Goal: Task Accomplishment & Management: Manage account settings

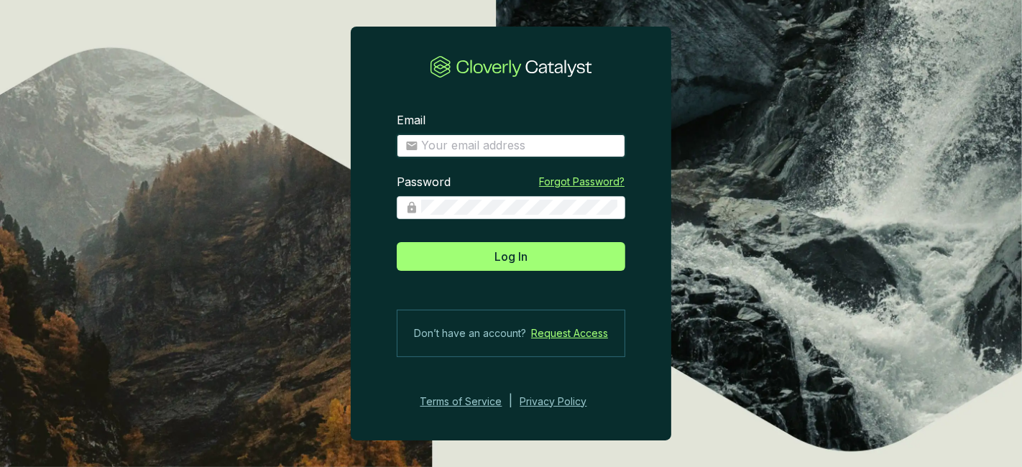
type input "paolo.caprarelli@zeroco2.eco"
click at [481, 149] on input "paolo.caprarelli@zeroco2.eco" at bounding box center [518, 146] width 195 height 16
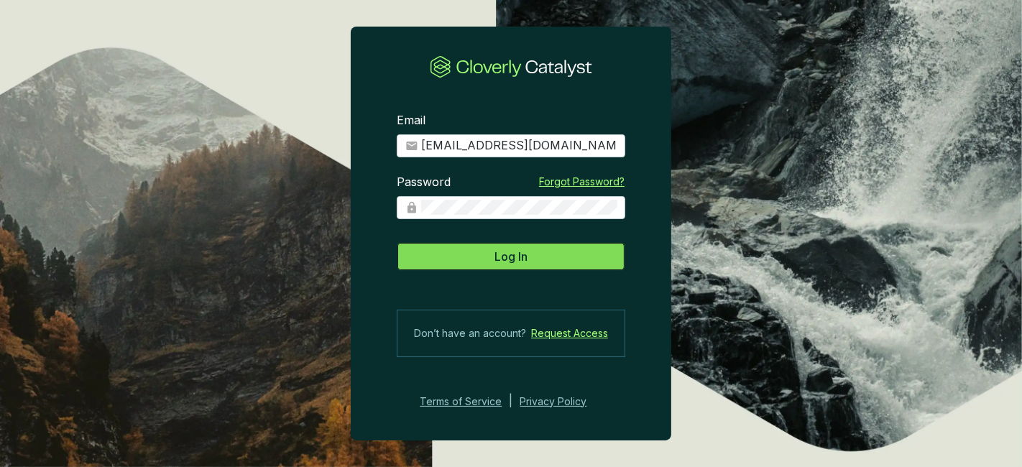
click at [492, 247] on button "Log In" at bounding box center [511, 256] width 229 height 29
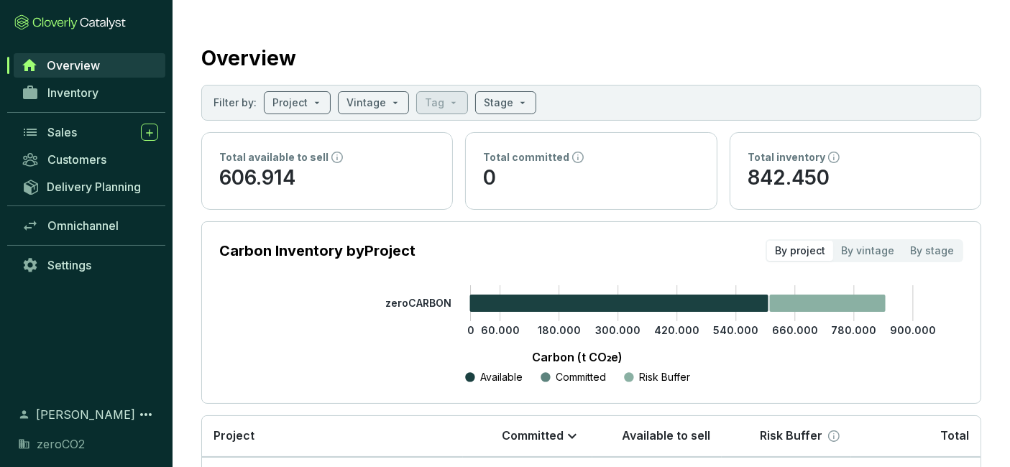
click at [0, 337] on div "Overview Inventory Sales Customers Delivery Planning Omnichannel Settings" at bounding box center [86, 220] width 172 height 336
click at [112, 138] on div "Sales" at bounding box center [102, 132] width 111 height 17
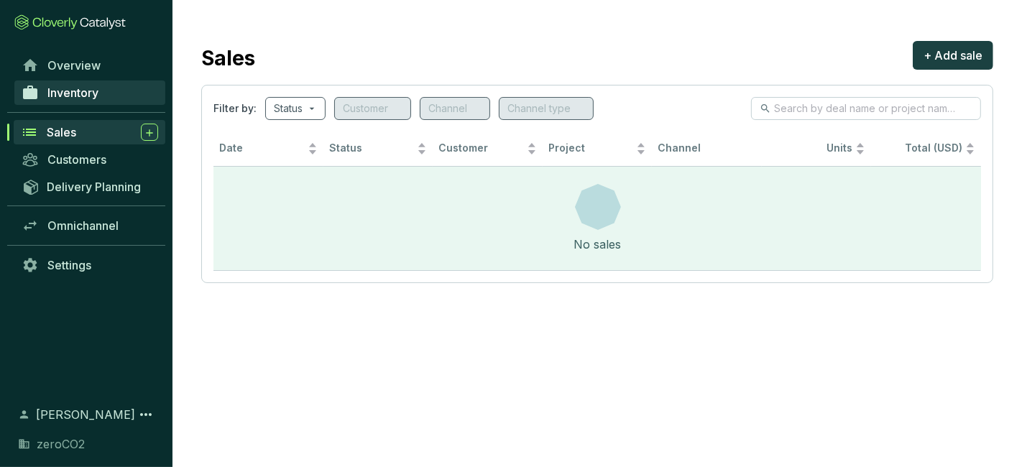
click at [88, 91] on span "Inventory" at bounding box center [72, 93] width 51 height 14
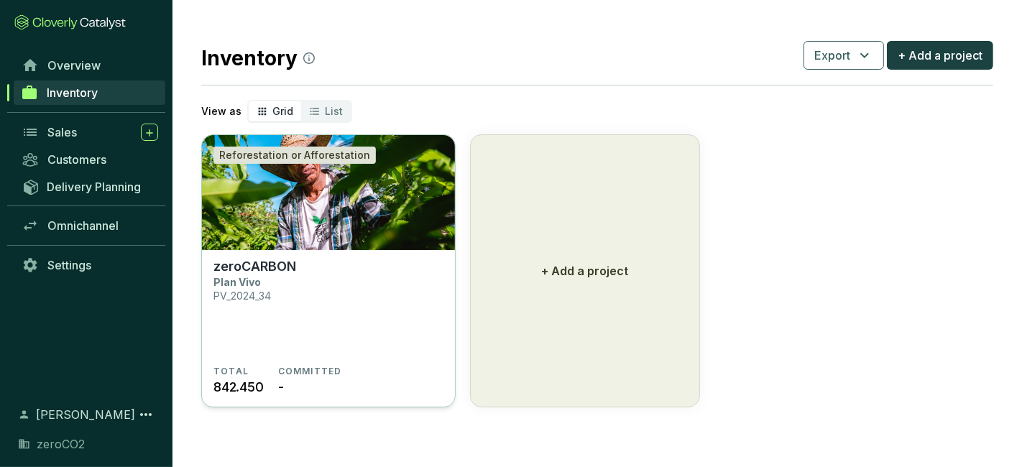
click at [259, 284] on p "Plan Vivo" at bounding box center [236, 282] width 47 height 12
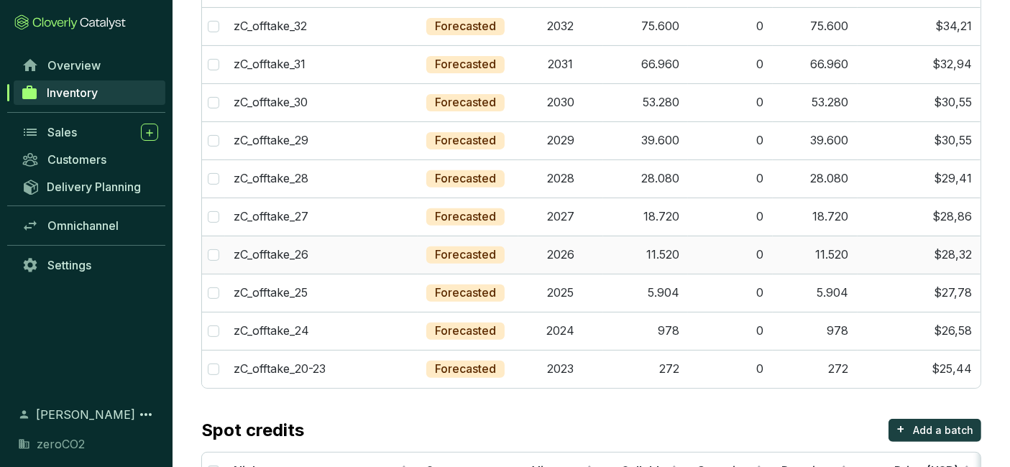
scroll to position [585, 0]
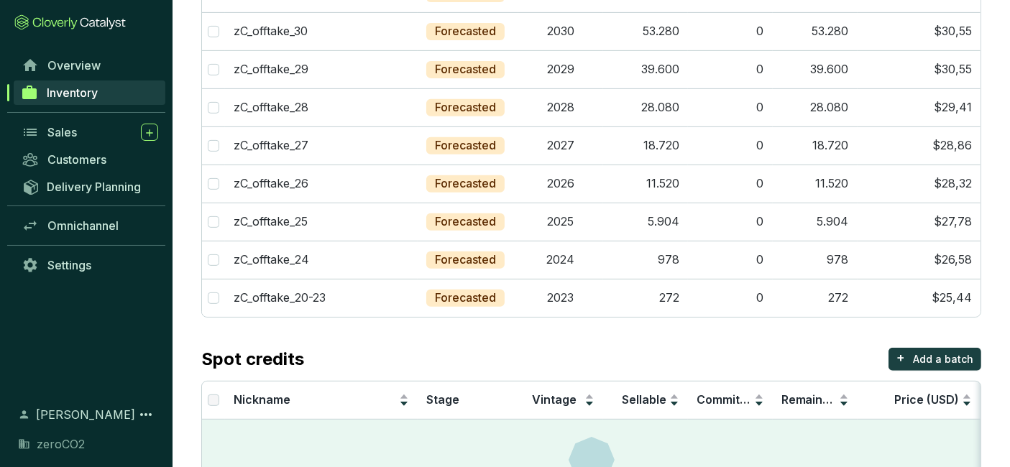
drag, startPoint x: 492, startPoint y: 259, endPoint x: 512, endPoint y: 354, distance: 97.0
drag, startPoint x: 512, startPoint y: 354, endPoint x: 461, endPoint y: 352, distance: 51.1
click at [461, 353] on div "Spot credits + Add a batch" at bounding box center [591, 359] width 780 height 23
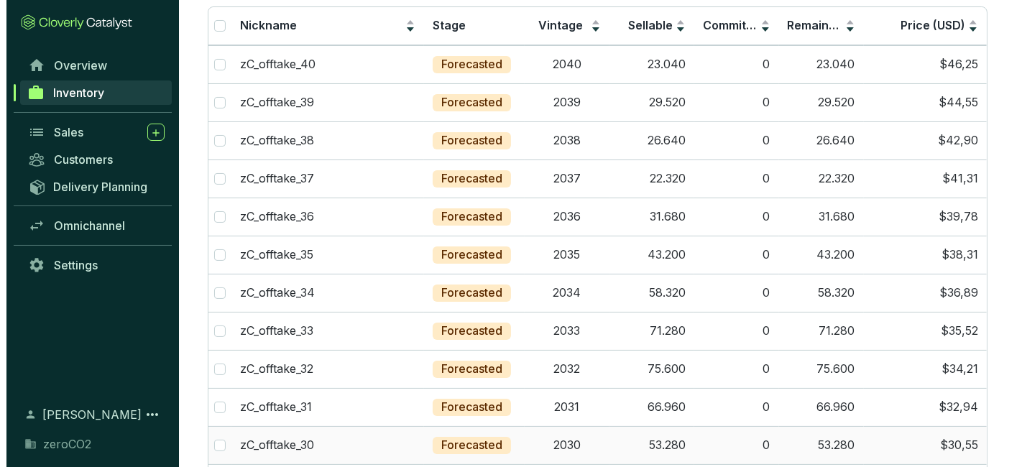
scroll to position [27, 0]
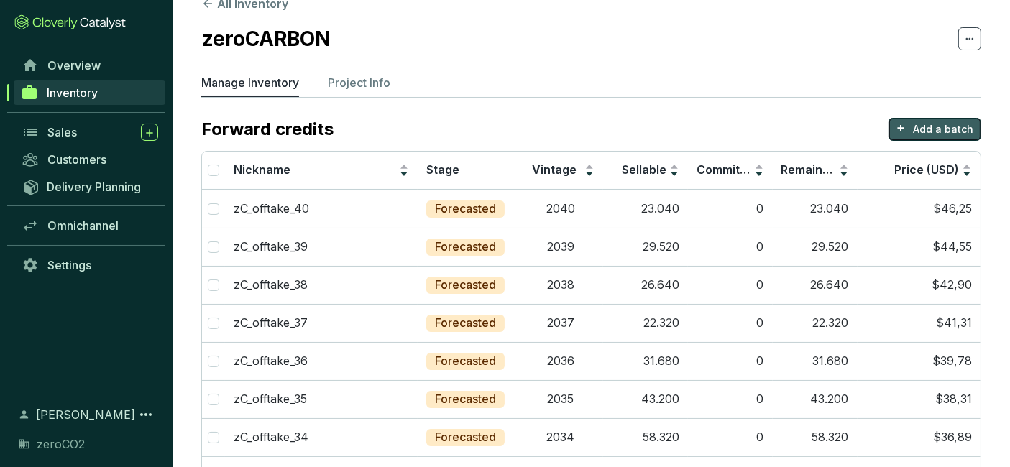
click at [956, 135] on p "Add a batch" at bounding box center [943, 129] width 60 height 14
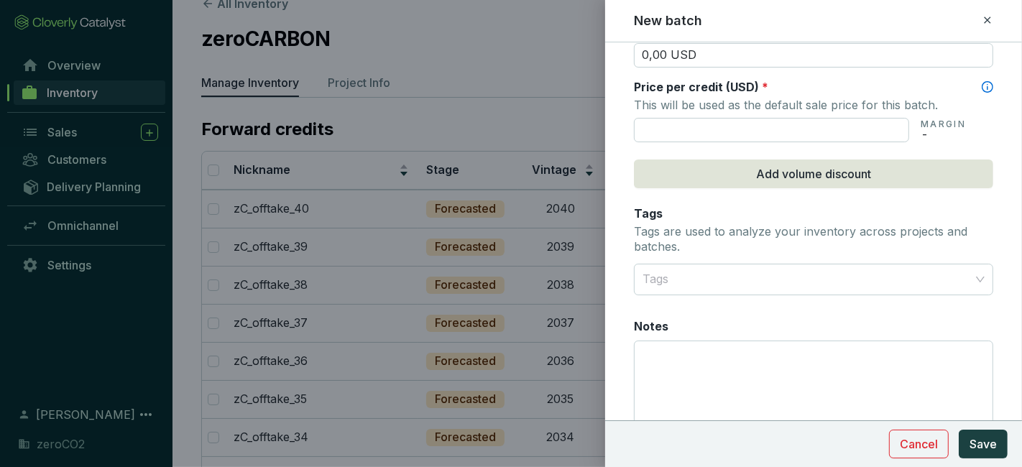
scroll to position [609, 0]
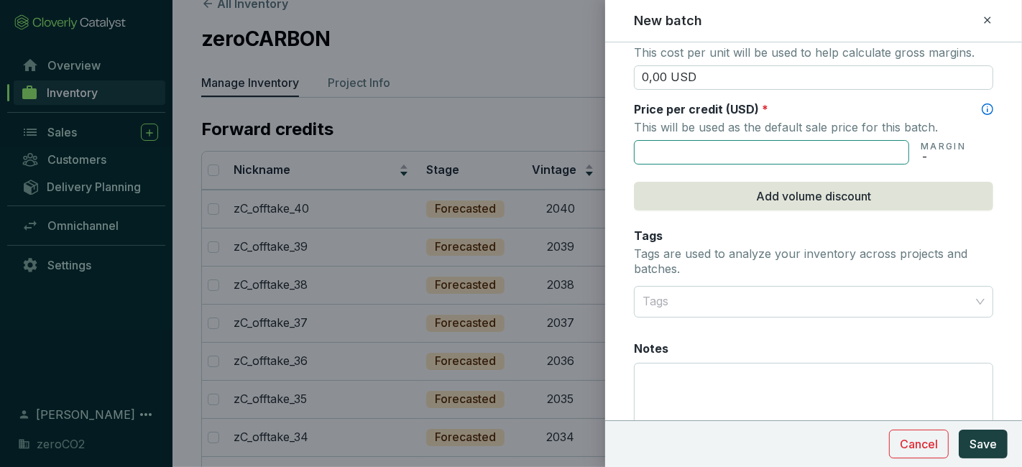
click at [678, 151] on input "text" at bounding box center [771, 152] width 275 height 24
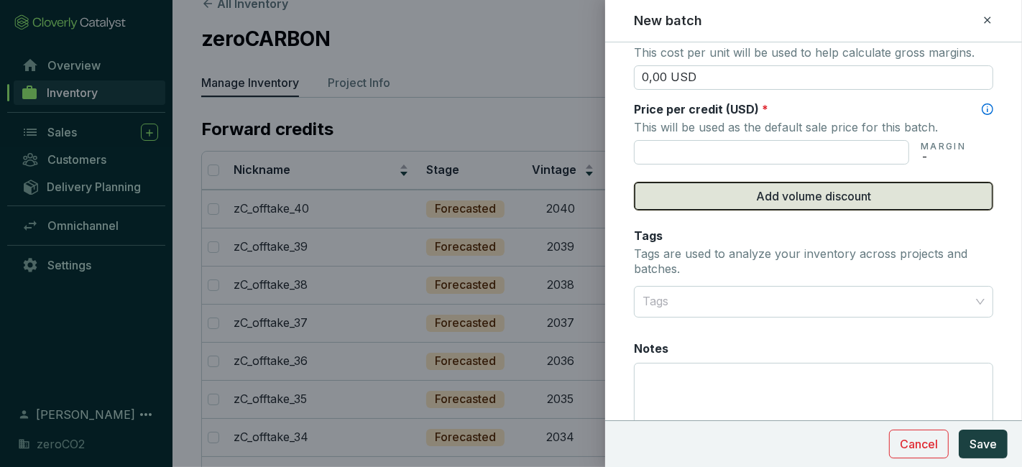
click at [698, 203] on button "Add volume discount" at bounding box center [813, 196] width 359 height 29
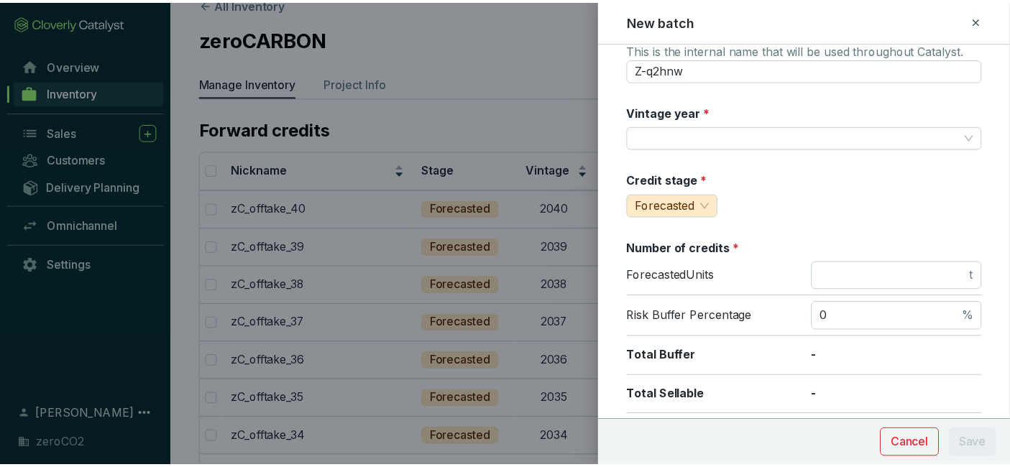
scroll to position [0, 0]
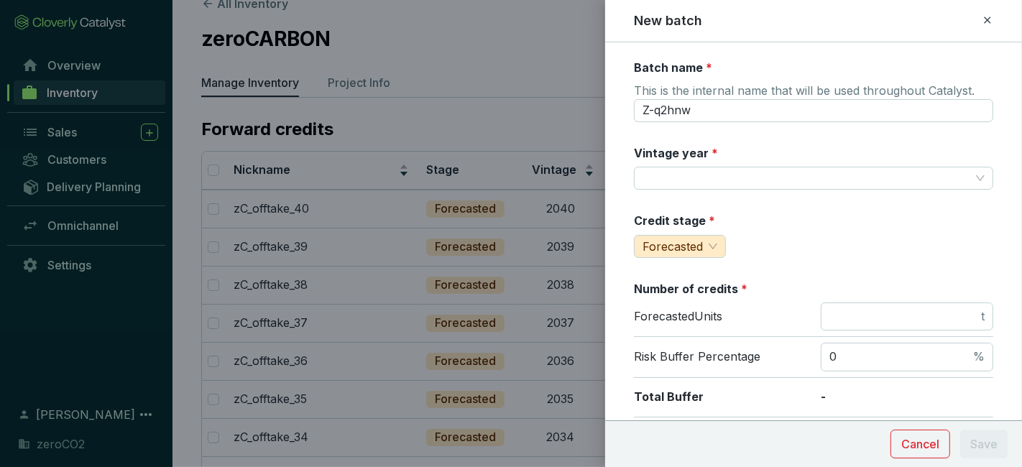
click at [979, 12] on div "New batch" at bounding box center [814, 20] width 359 height 19
click at [995, 19] on div "New batch" at bounding box center [813, 20] width 382 height 19
click at [991, 20] on icon at bounding box center [987, 19] width 11 height 17
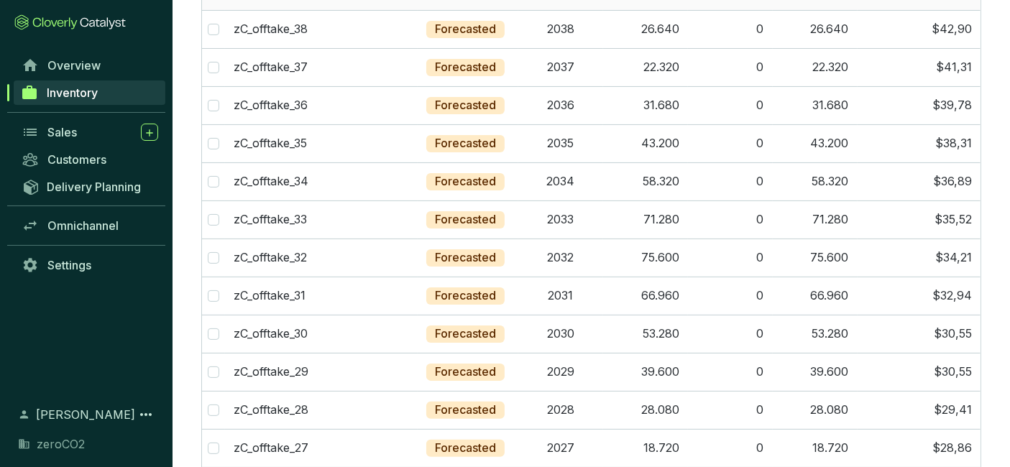
scroll to position [106, 0]
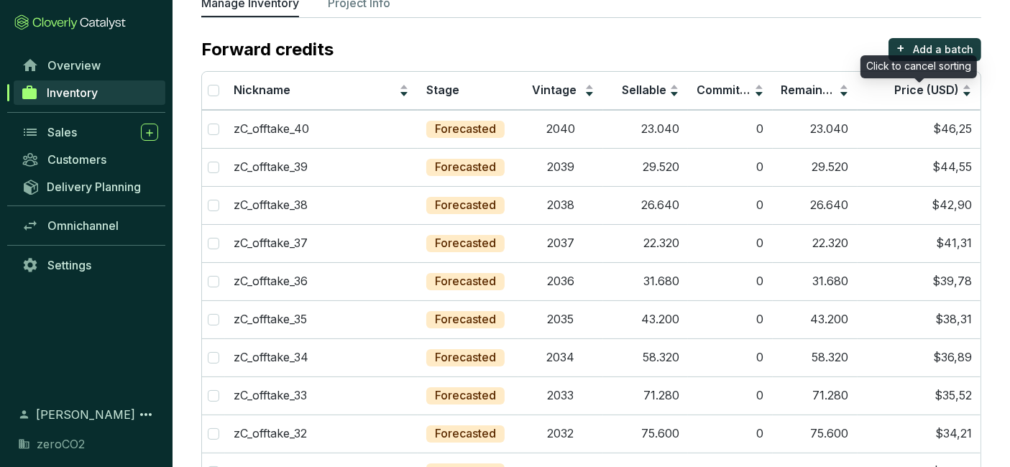
click at [957, 56] on div "Click to cancel sorting" at bounding box center [918, 66] width 116 height 23
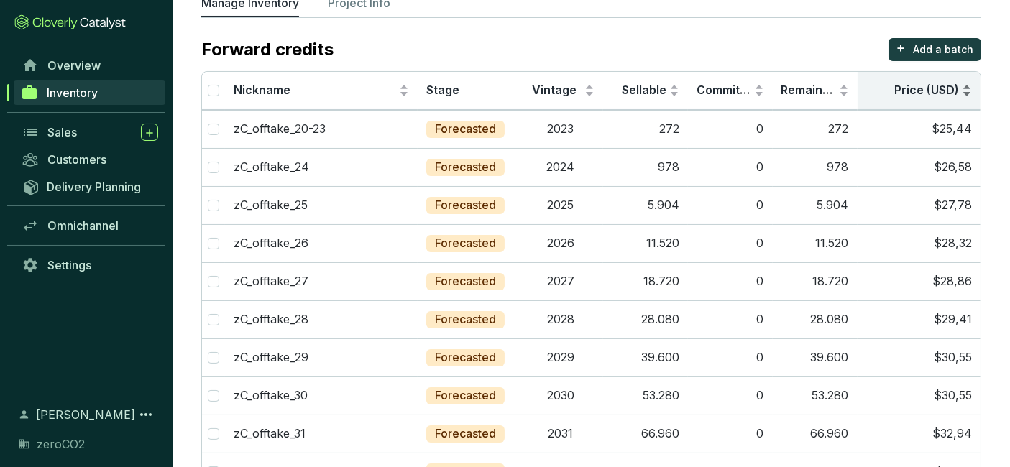
click at [946, 85] on span "Price (USD)" at bounding box center [926, 90] width 65 height 14
click at [871, 124] on td "$25,44" at bounding box center [919, 129] width 124 height 38
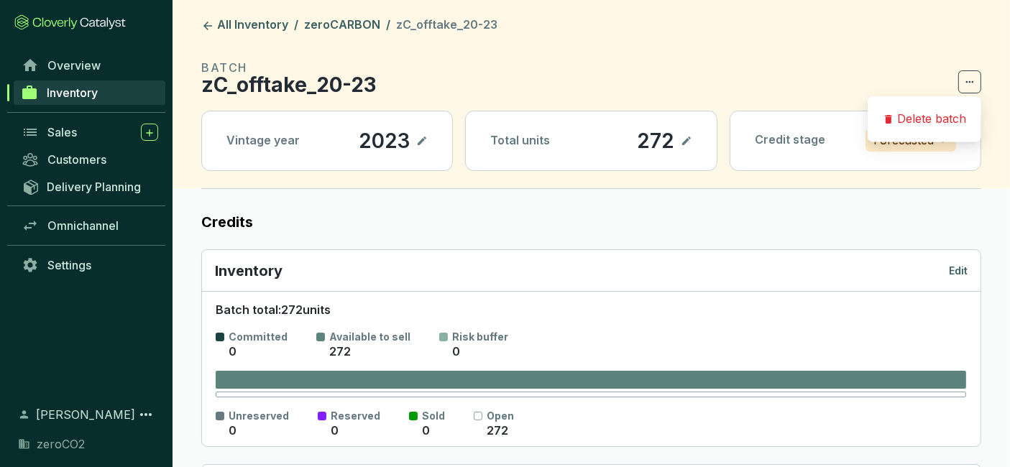
click at [964, 266] on p "Edit" at bounding box center [958, 271] width 19 height 14
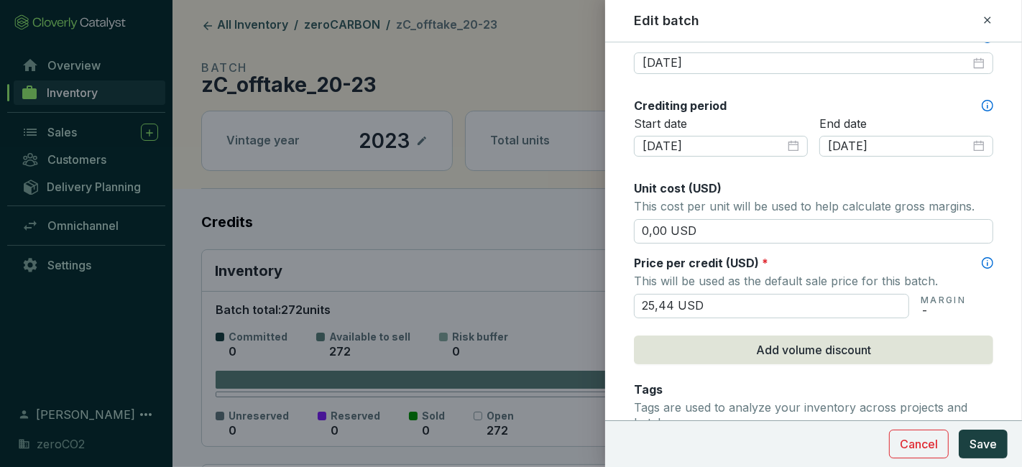
scroll to position [479, 0]
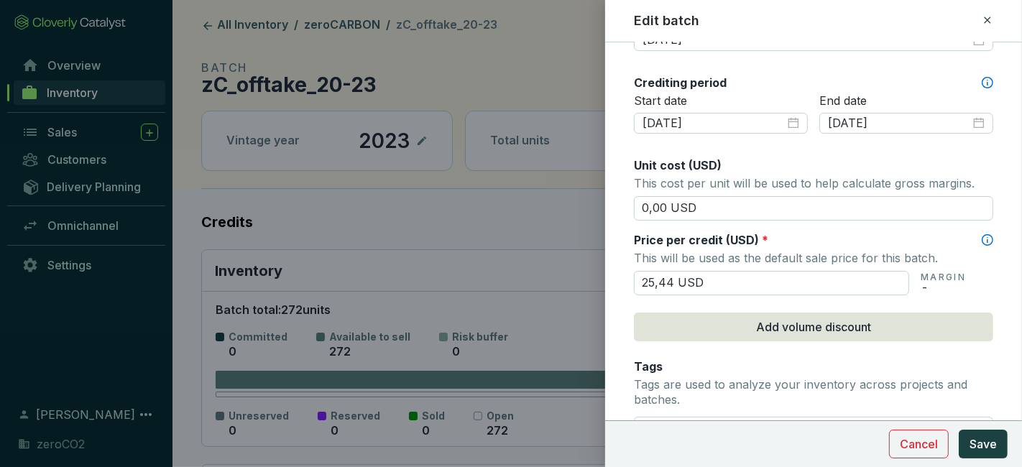
drag, startPoint x: 759, startPoint y: 274, endPoint x: 533, endPoint y: 263, distance: 225.9
click at [534, 264] on div "Edit batch Batch name * This is the internal name that will be used throughout …" at bounding box center [511, 233] width 1022 height 467
click at [744, 280] on input "25,44 USD" at bounding box center [771, 283] width 275 height 24
drag, startPoint x: 655, startPoint y: 280, endPoint x: 638, endPoint y: 280, distance: 17.3
click at [638, 280] on input "25,44 USD" at bounding box center [771, 283] width 275 height 24
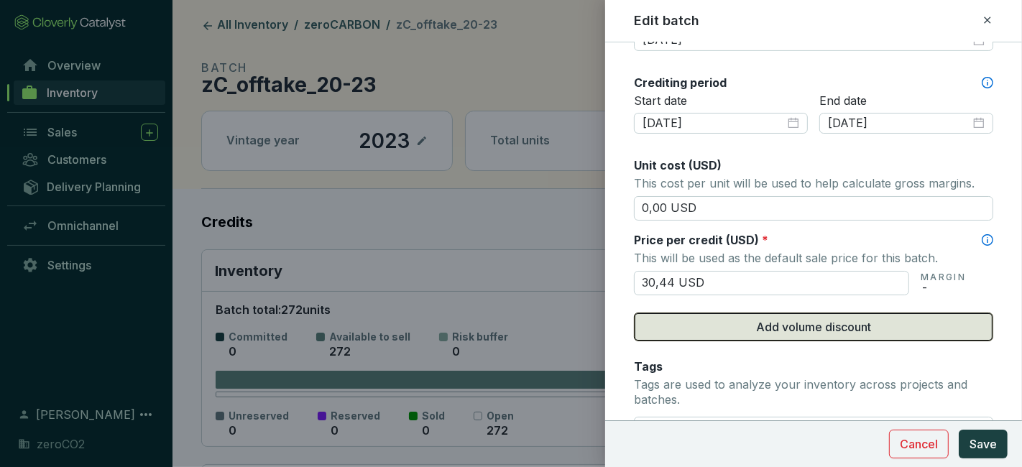
type input "30,44 USD"
click at [786, 335] on button "Add volume discount" at bounding box center [813, 327] width 359 height 29
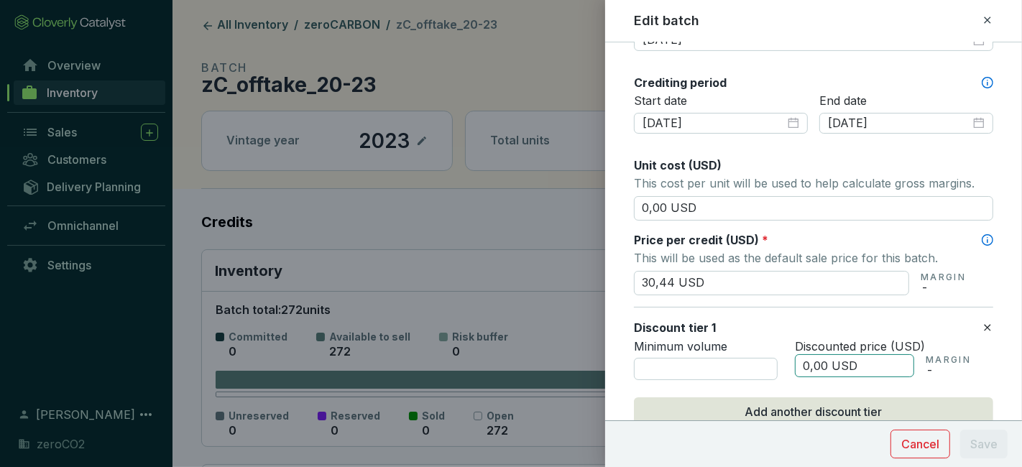
click at [831, 361] on input "0,00 USD" at bounding box center [854, 365] width 119 height 23
drag, startPoint x: 821, startPoint y: 364, endPoint x: 760, endPoint y: 367, distance: 61.9
click at [766, 367] on div "Minimum volume Discounted price (USD) 0,00 USD MARGIN -" at bounding box center [813, 360] width 359 height 42
paste input "25,44"
type input "25,44 USD"
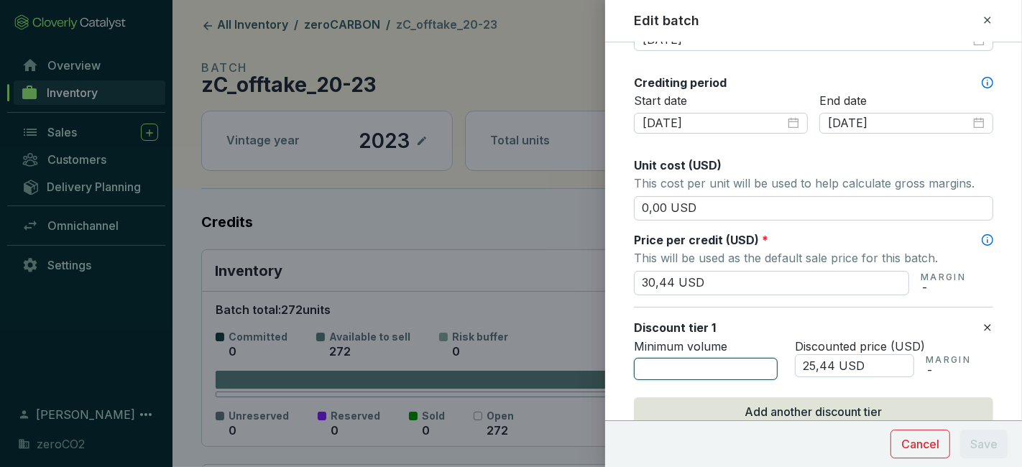
click at [716, 366] on input "number" at bounding box center [706, 369] width 144 height 23
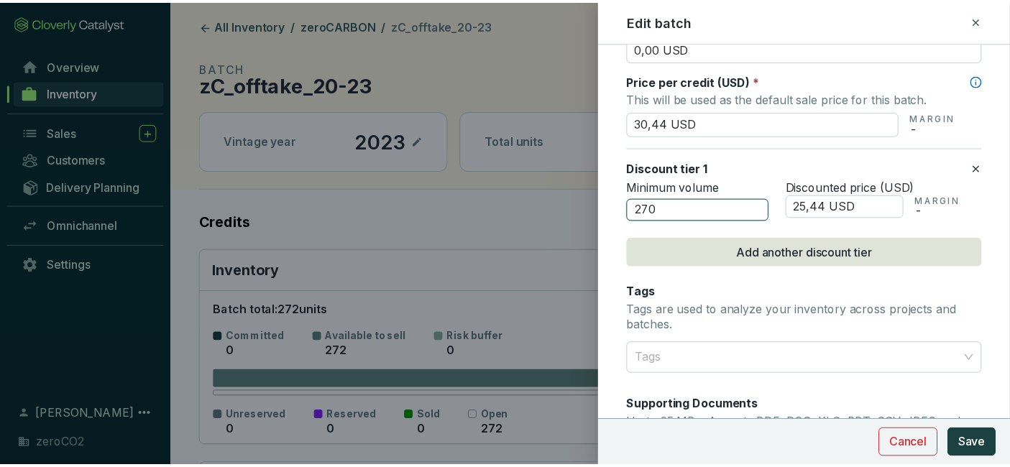
scroll to position [798, 0]
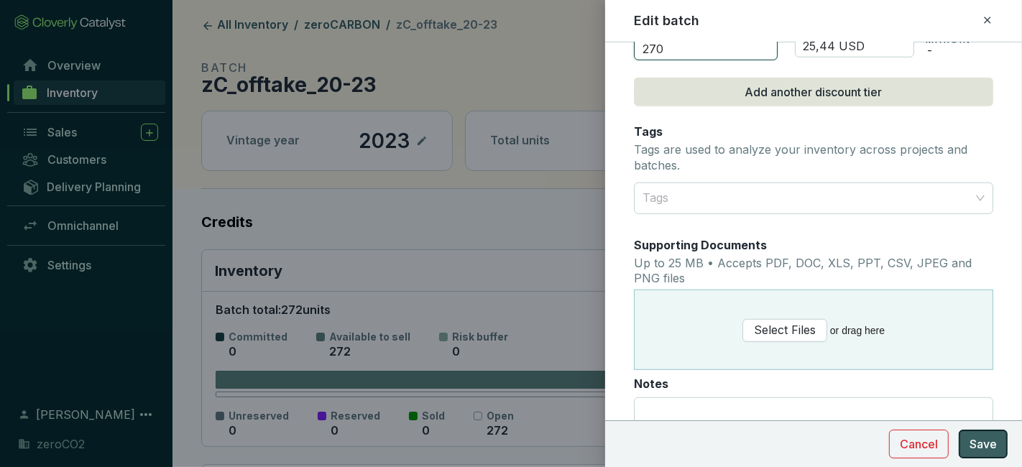
type input "270"
click at [967, 440] on button "Save" at bounding box center [983, 444] width 49 height 29
